Goal: Check status: Check status

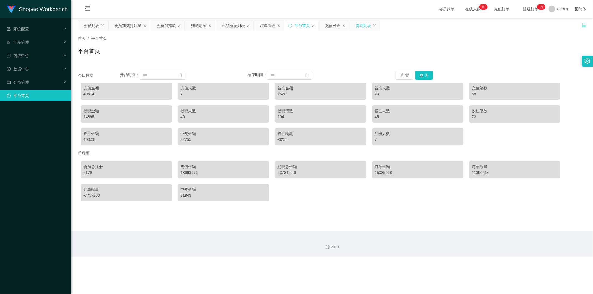
click at [359, 24] on div "提现列表" at bounding box center [364, 25] width 16 height 11
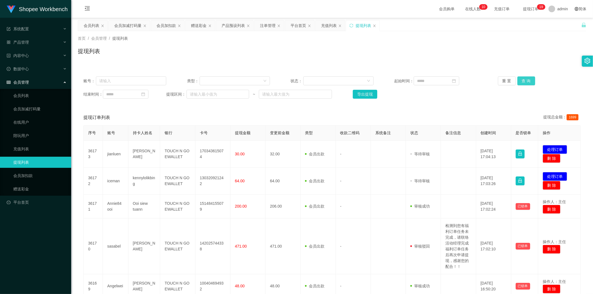
click at [519, 82] on button "查 询" at bounding box center [527, 81] width 18 height 9
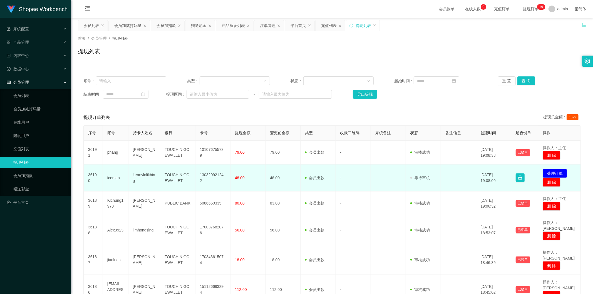
click at [114, 177] on td "iceman" at bounding box center [116, 178] width 26 height 27
copy td "iceman"
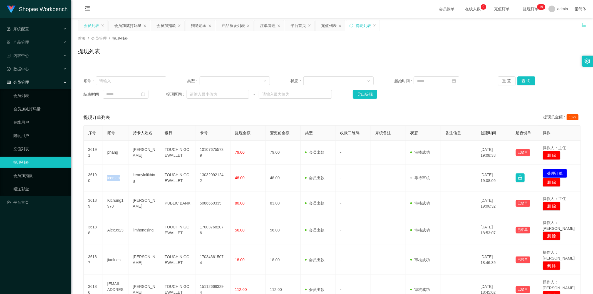
click at [90, 29] on div "会员列表" at bounding box center [92, 25] width 16 height 11
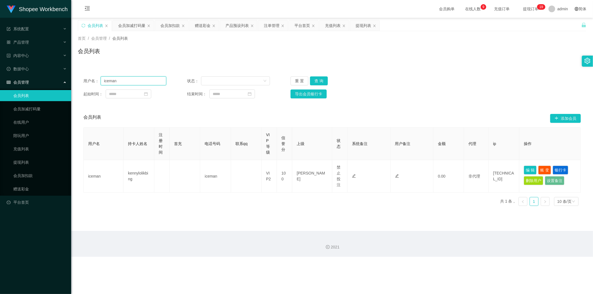
click at [145, 80] on input "iceman" at bounding box center [134, 81] width 66 height 9
click at [320, 81] on button "查 询" at bounding box center [319, 81] width 18 height 9
click at [363, 23] on div "提现列表" at bounding box center [364, 25] width 16 height 11
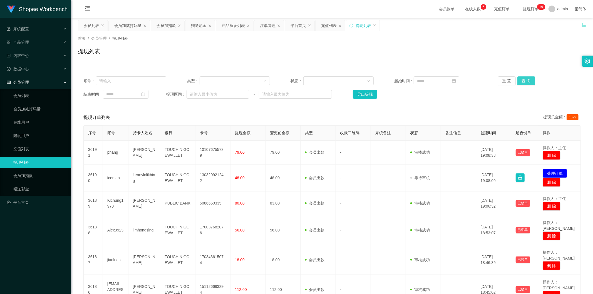
click at [521, 81] on button "查 询" at bounding box center [527, 81] width 18 height 9
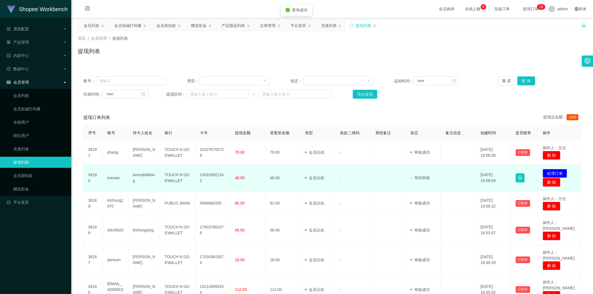
click at [218, 177] on td "130320921242" at bounding box center [213, 178] width 35 height 27
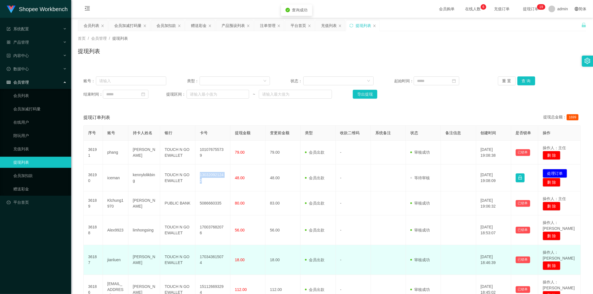
copy td "130320921242"
